Goal: Information Seeking & Learning: Find specific fact

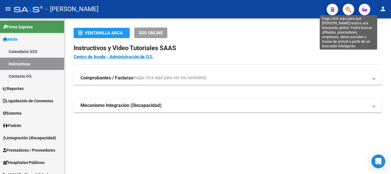
click at [348, 10] on icon "button" at bounding box center [348, 9] width 6 height 7
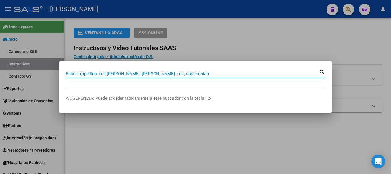
paste input "33366967"
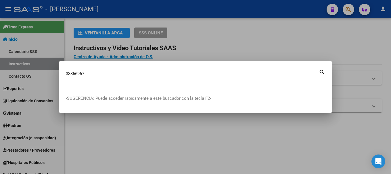
type input "33366967"
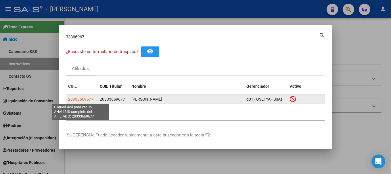
click at [77, 97] on span "20333669677" at bounding box center [80, 99] width 25 height 5
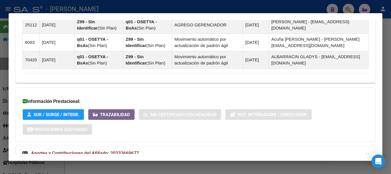
scroll to position [476, 0]
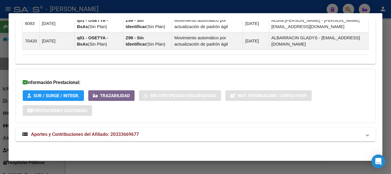
click at [190, 133] on mat-panel-title "Aportes y Contribuciones del Afiliado: 20333669677" at bounding box center [191, 134] width 339 height 7
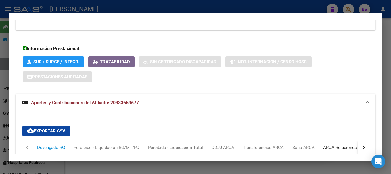
click at [336, 148] on div "ARCA Relaciones Laborales" at bounding box center [350, 148] width 54 height 6
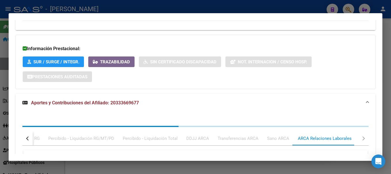
scroll to position [567, 0]
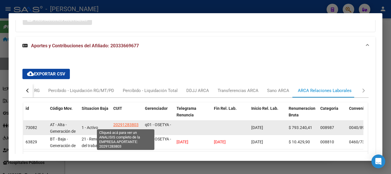
click at [124, 123] on span "20291283803" at bounding box center [125, 125] width 25 height 5
type textarea "20291283803"
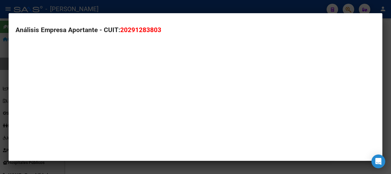
click at [124, 123] on mat-dialog-container "Análisis Empresa Aportante - CUIT: 20291283803" at bounding box center [196, 87] width 374 height 148
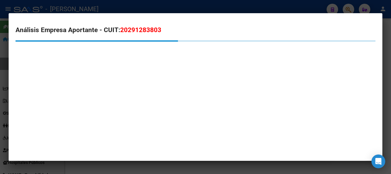
click at [152, 26] on span "20291283803" at bounding box center [140, 29] width 41 height 7
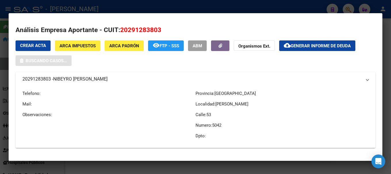
click at [152, 26] on span "20291283803" at bounding box center [140, 29] width 41 height 7
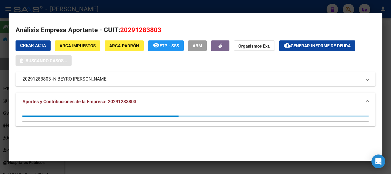
copy span "20291283803"
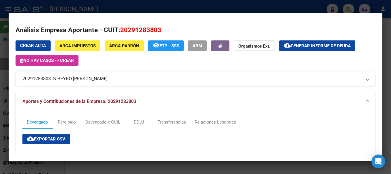
drag, startPoint x: 55, startPoint y: 79, endPoint x: 106, endPoint y: 79, distance: 51.4
click at [106, 79] on span "NIBEYRO [PERSON_NAME]" at bounding box center [80, 79] width 54 height 7
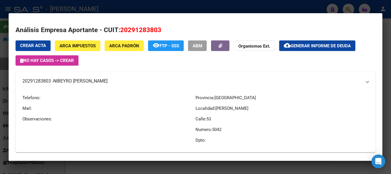
copy span "NIBEYRO [PERSON_NAME]"
click at [179, 7] on div at bounding box center [195, 87] width 391 height 174
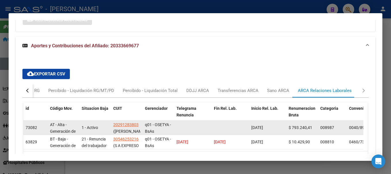
drag, startPoint x: 246, startPoint y: 130, endPoint x: 237, endPoint y: 130, distance: 8.9
click at [237, 130] on div "73082 AT - Alta - Generación de clave 1 - Activo 20291283803 (NIBEYRO [PERSON_N…" at bounding box center [380, 128] width 714 height 14
